Goal: Information Seeking & Learning: Learn about a topic

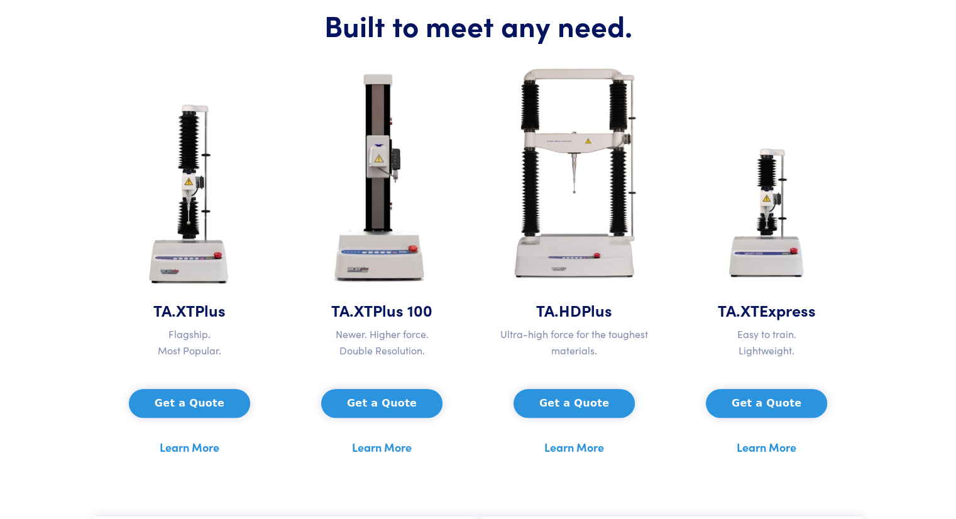
scroll to position [566, 0]
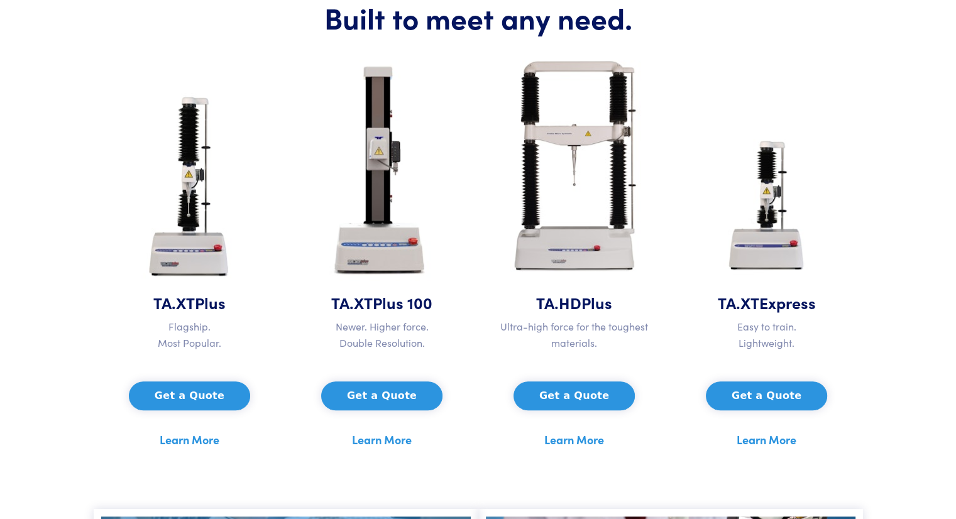
click at [192, 448] on link "Learn More" at bounding box center [190, 440] width 60 height 19
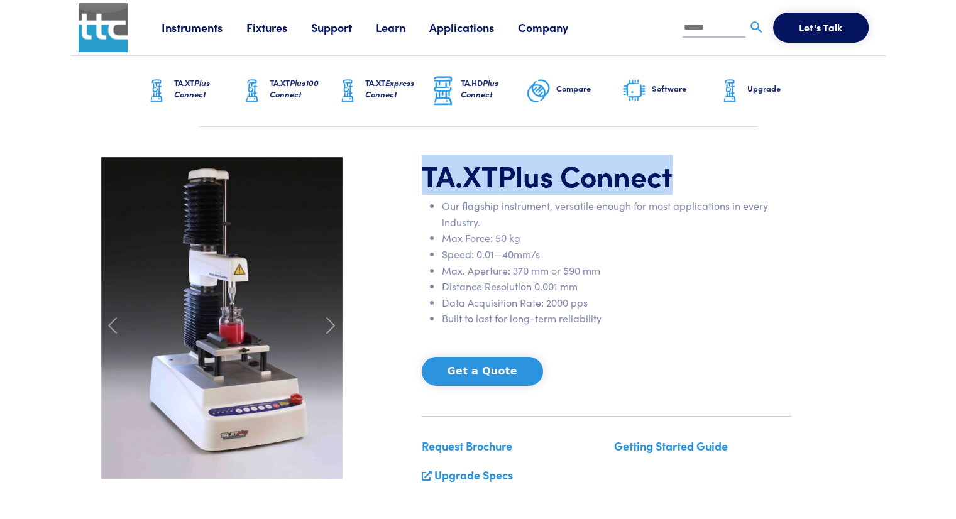
drag, startPoint x: 420, startPoint y: 175, endPoint x: 726, endPoint y: 185, distance: 306.4
click at [726, 185] on div "TA.XT Plus Connect Our flagship instrument, versatile enough for most applicati…" at bounding box center [606, 326] width 385 height 338
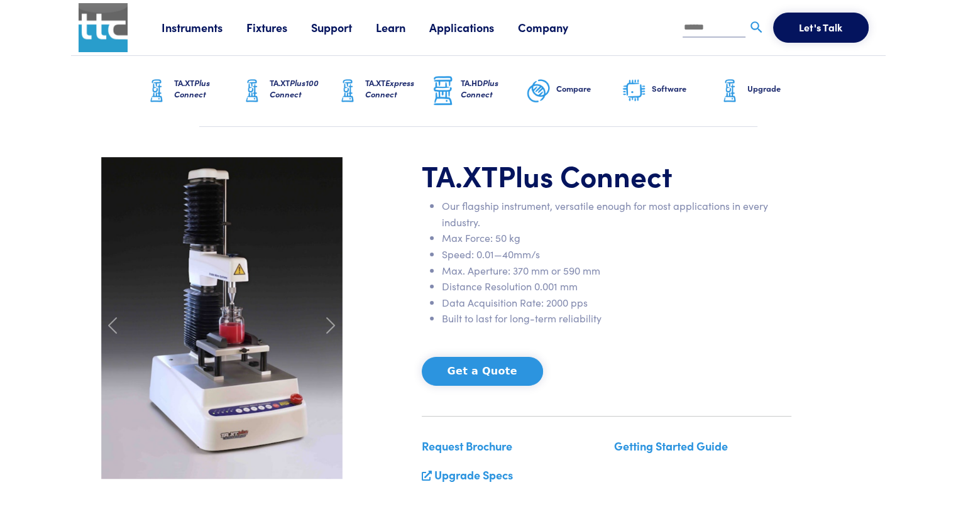
click at [555, 163] on span "Plus Connect" at bounding box center [585, 175] width 175 height 40
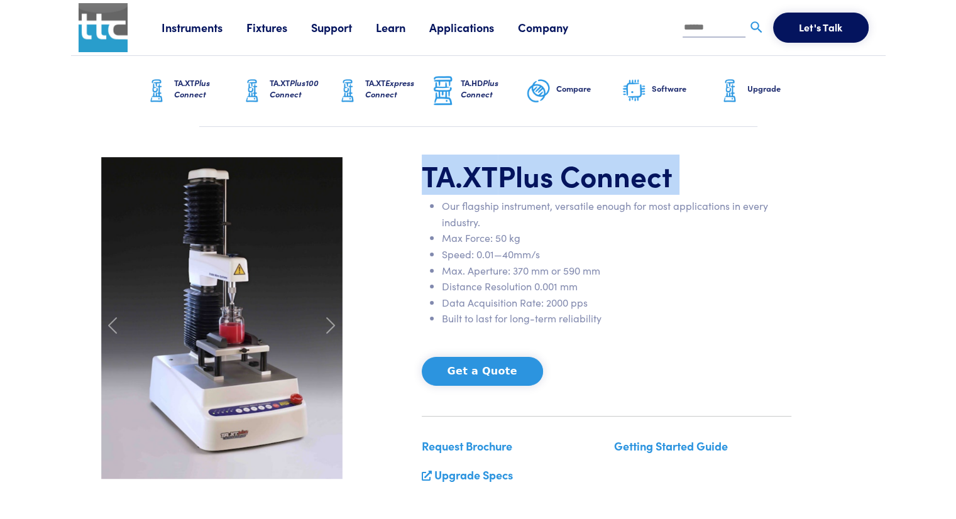
click at [555, 163] on span "Plus Connect" at bounding box center [585, 175] width 175 height 40
